Goal: Task Accomplishment & Management: Use online tool/utility

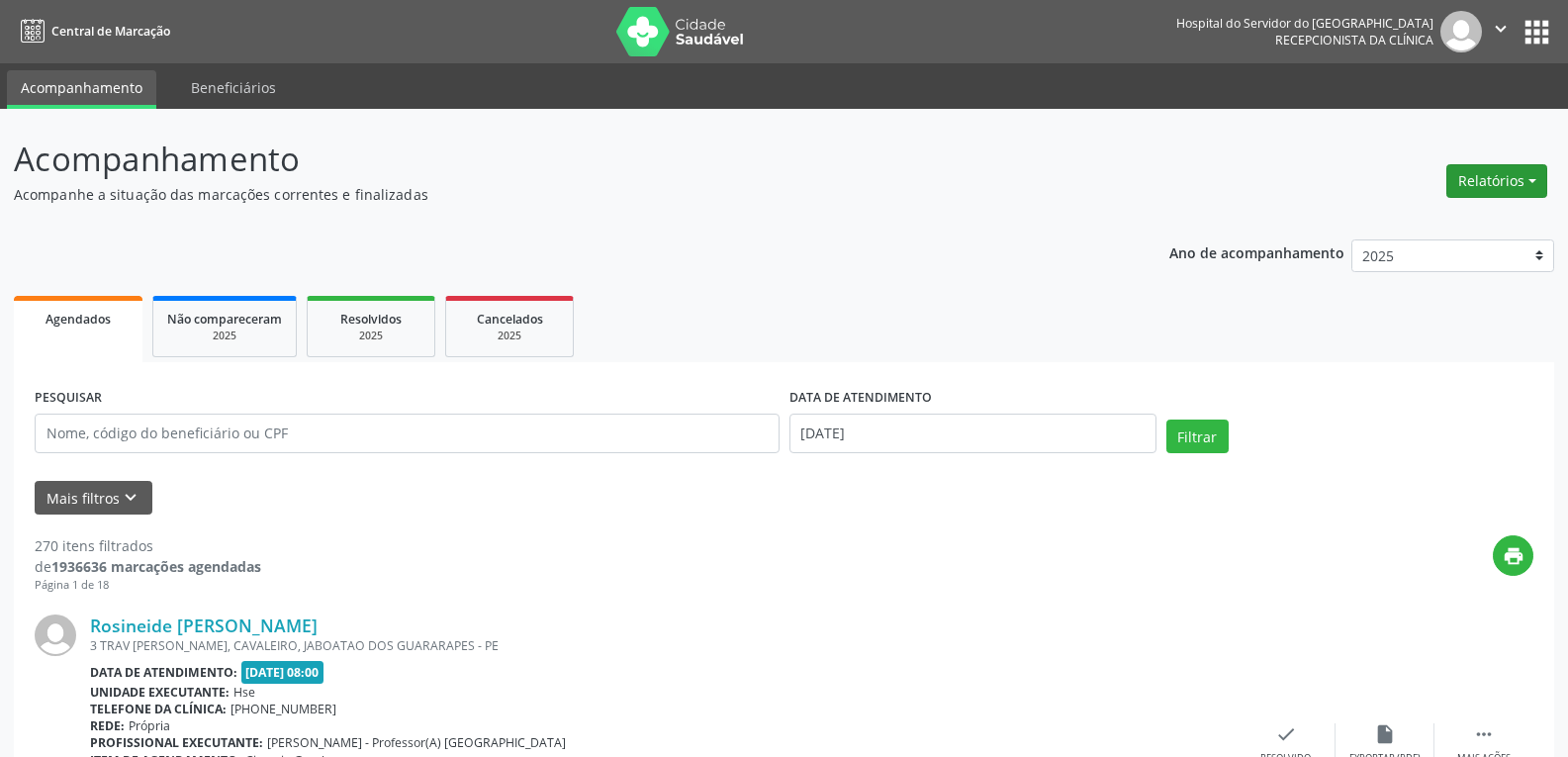
click at [1494, 167] on button "Relatórios" at bounding box center [1496, 181] width 101 height 34
click at [1379, 219] on link "Agendamentos" at bounding box center [1441, 224] width 213 height 28
select select "9"
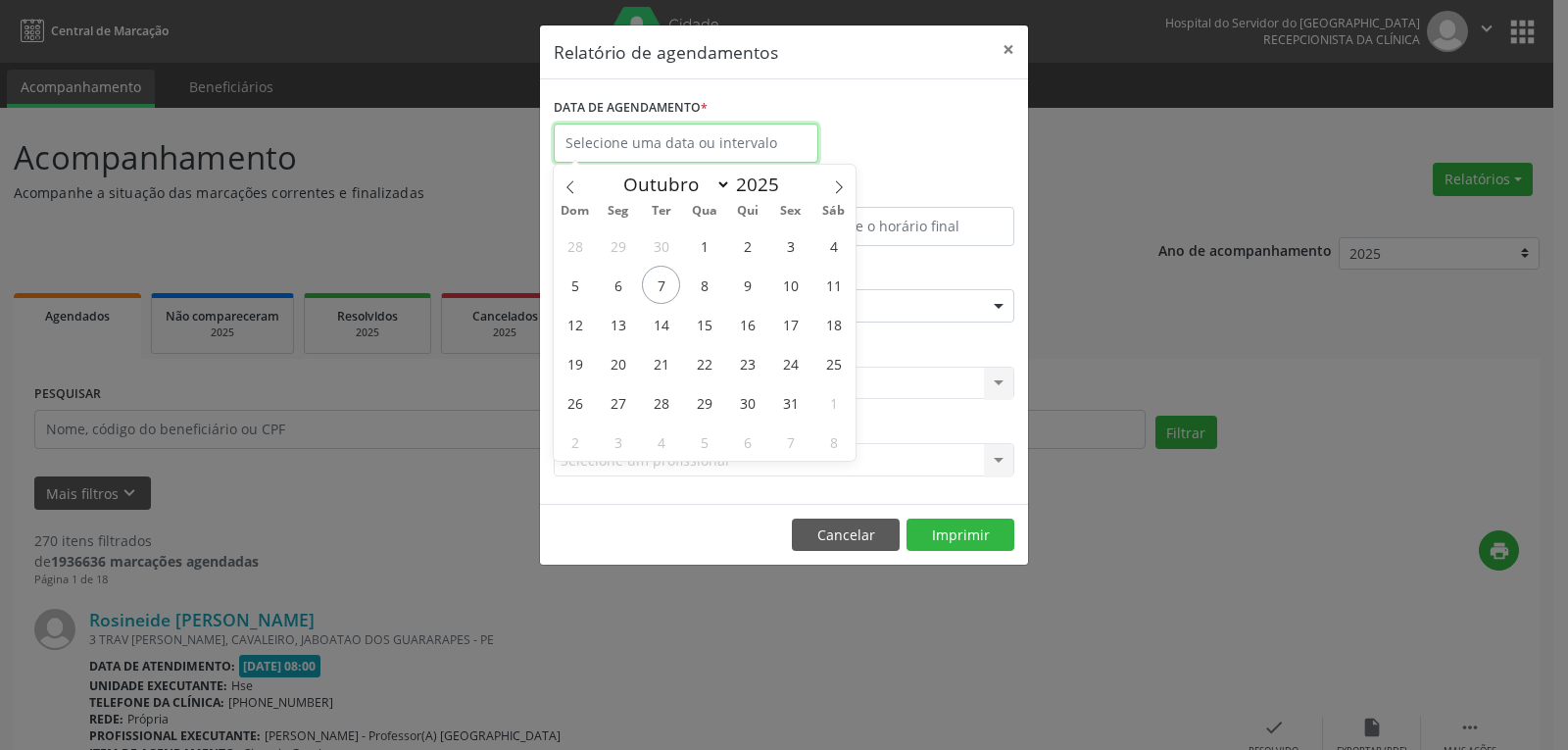
click at [654, 140] on input "text" at bounding box center [685, 144] width 264 height 40
click at [662, 282] on span "7" at bounding box center [661, 284] width 39 height 39
type input "[DATE]"
click at [662, 282] on span "7" at bounding box center [661, 284] width 39 height 39
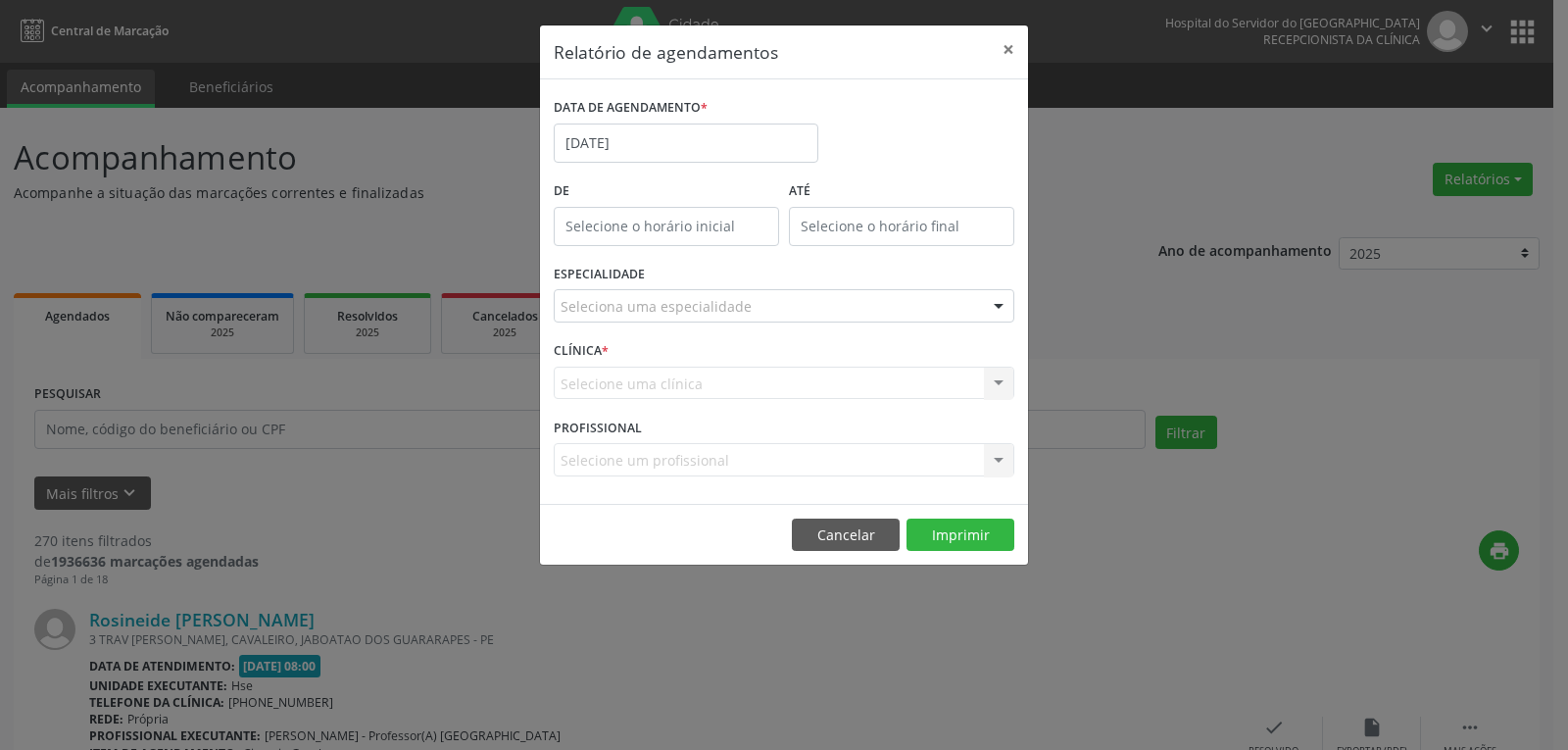
type input "12:00"
click at [678, 228] on input "12:00" at bounding box center [667, 227] width 226 height 40
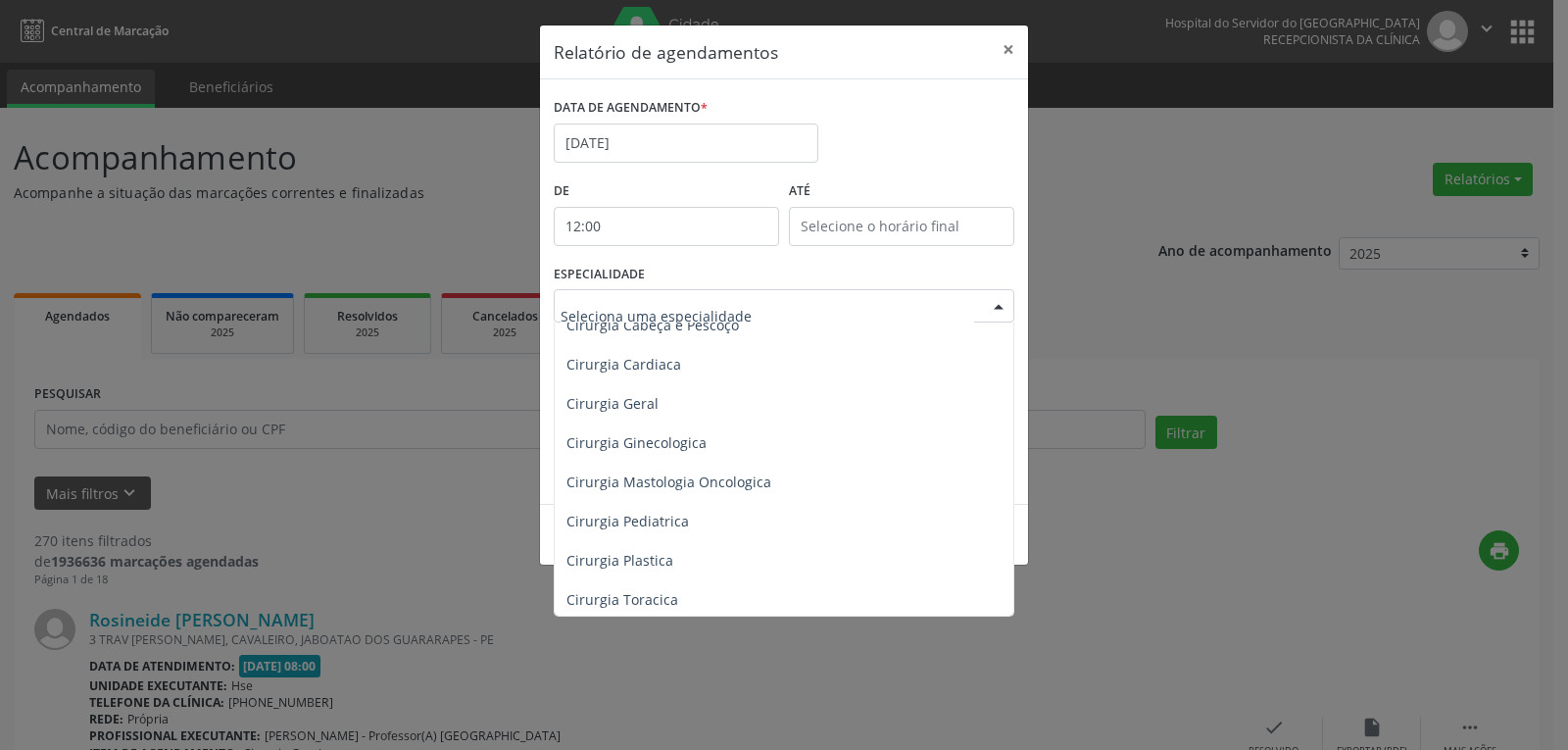
scroll to position [294, 0]
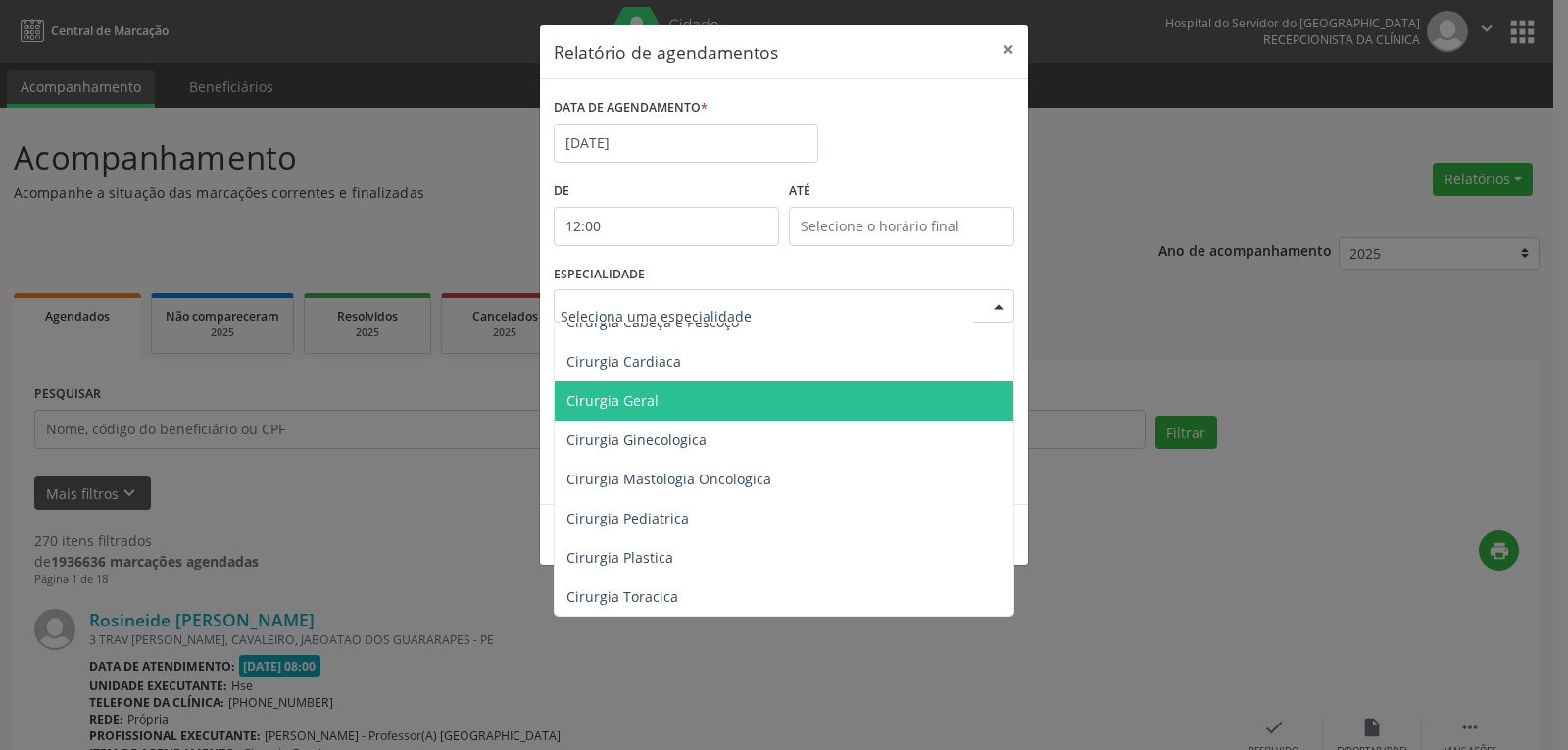
click at [750, 410] on span "Cirurgia Geral" at bounding box center [785, 401] width 462 height 40
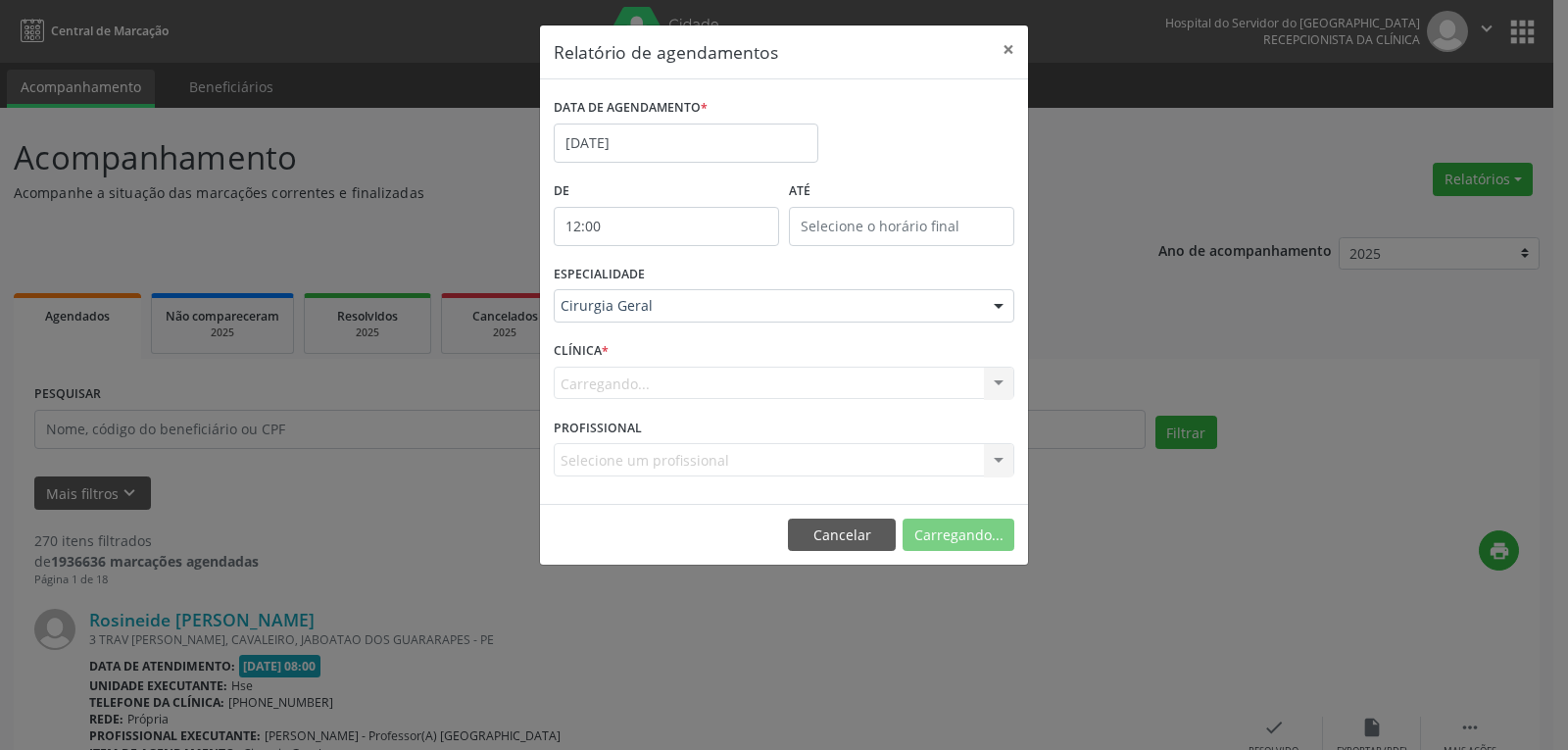
click at [750, 410] on form "DATA DE AGENDAMENTO * [DATE] De 12:00 ATÉ ESPECIALIDADE Cirurgia Geral Todas as…" at bounding box center [784, 291] width 461 height 397
click at [955, 540] on button "Imprimir" at bounding box center [960, 536] width 108 height 34
